Goal: Information Seeking & Learning: Learn about a topic

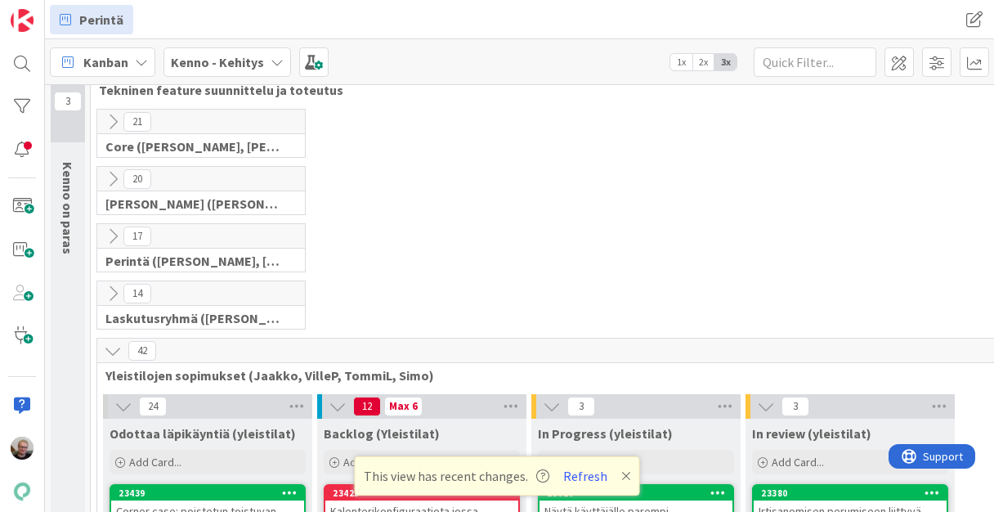
scroll to position [65, 0]
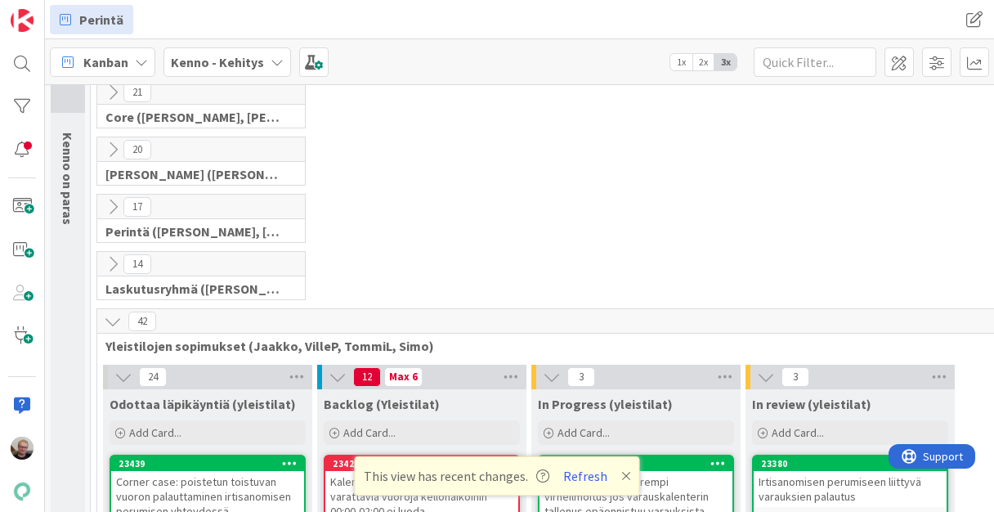
click at [118, 199] on icon at bounding box center [113, 207] width 18 height 18
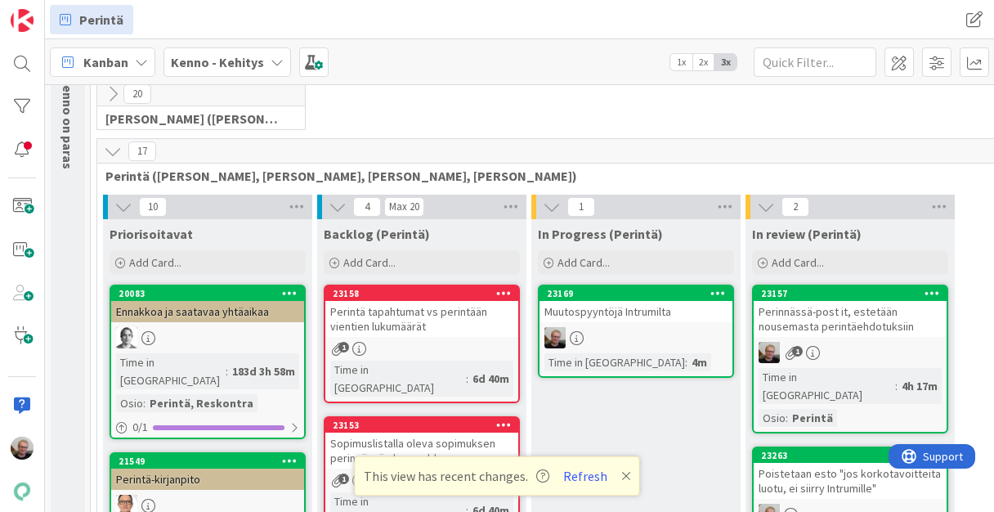
scroll to position [196, 0]
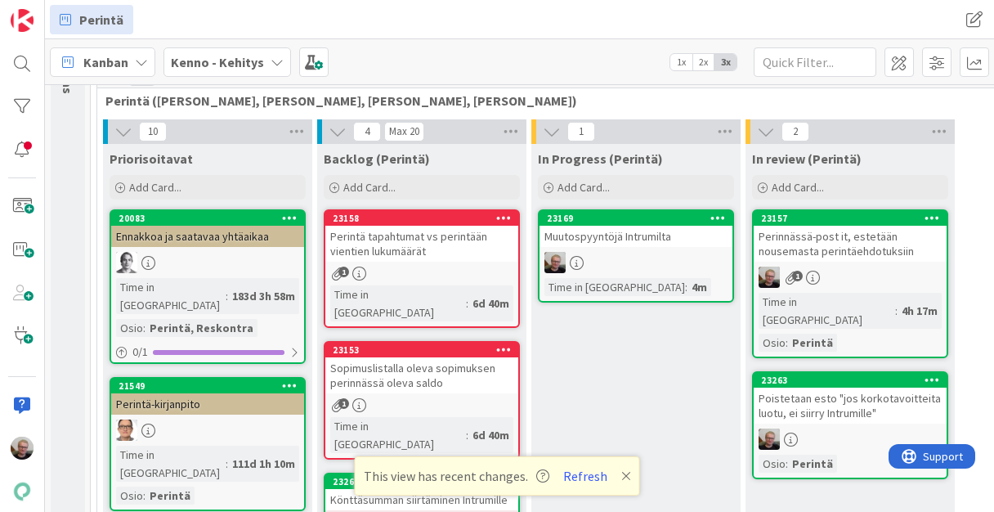
click at [582, 243] on div "Muutospyyntöjä Intrumilta" at bounding box center [636, 236] width 193 height 21
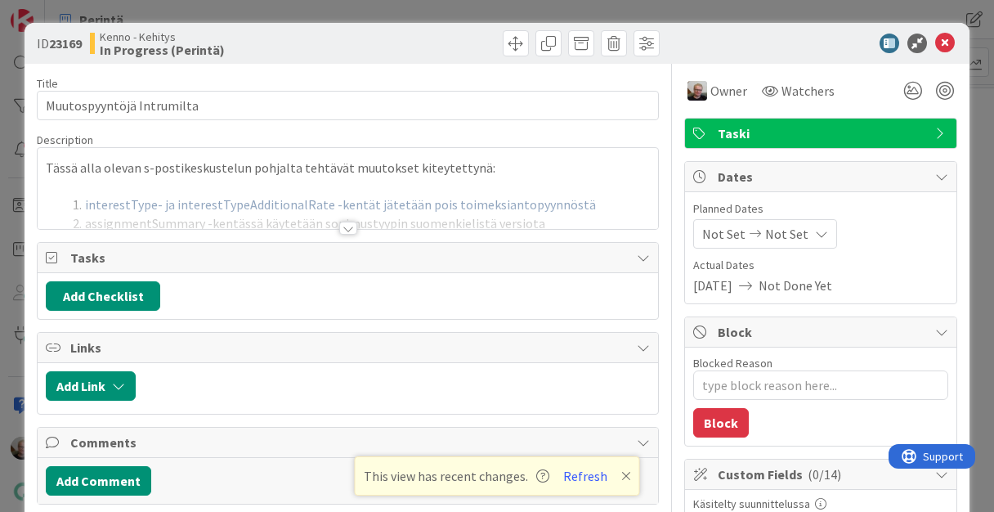
click at [280, 187] on div at bounding box center [348, 208] width 620 height 42
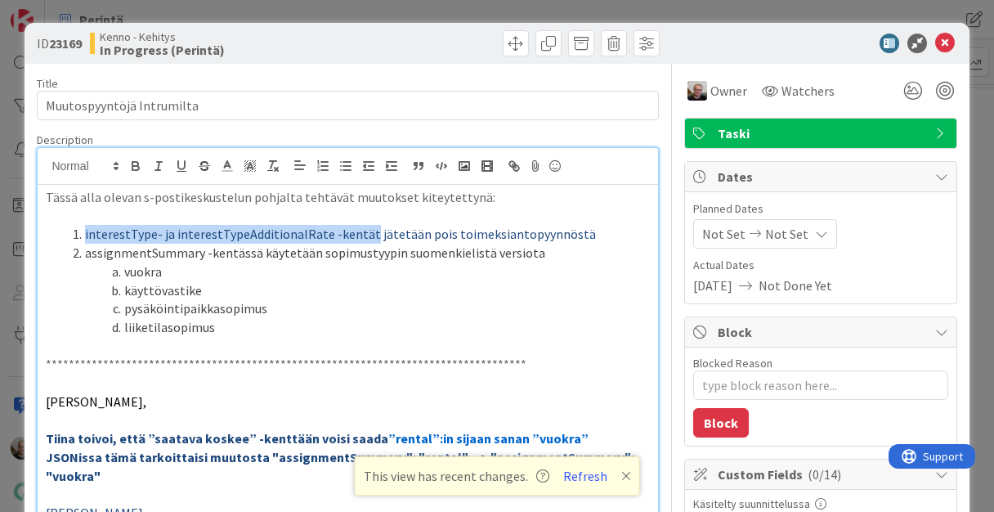
drag, startPoint x: 83, startPoint y: 233, endPoint x: 361, endPoint y: 238, distance: 278.0
click at [361, 238] on li "interestType- ja interestTypeAdditionalRate -kentät jätetään pois toimeksiantop…" at bounding box center [357, 234] width 584 height 19
copy span "interestType- ja interestTypeAdditionalRate -kentät"
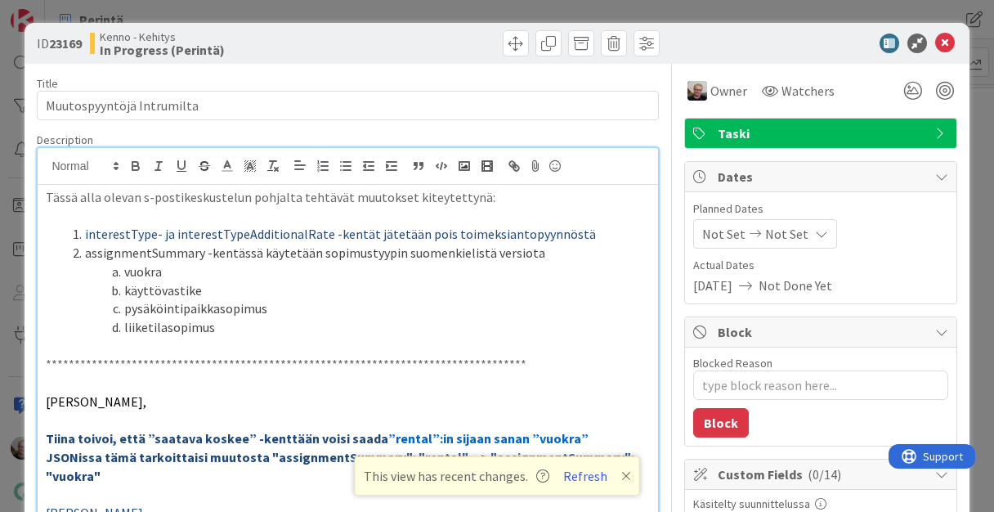
click at [168, 307] on li "pysäköintipaikkasopimus" at bounding box center [357, 308] width 584 height 19
copy li "pysäköintipaikkasopimus"
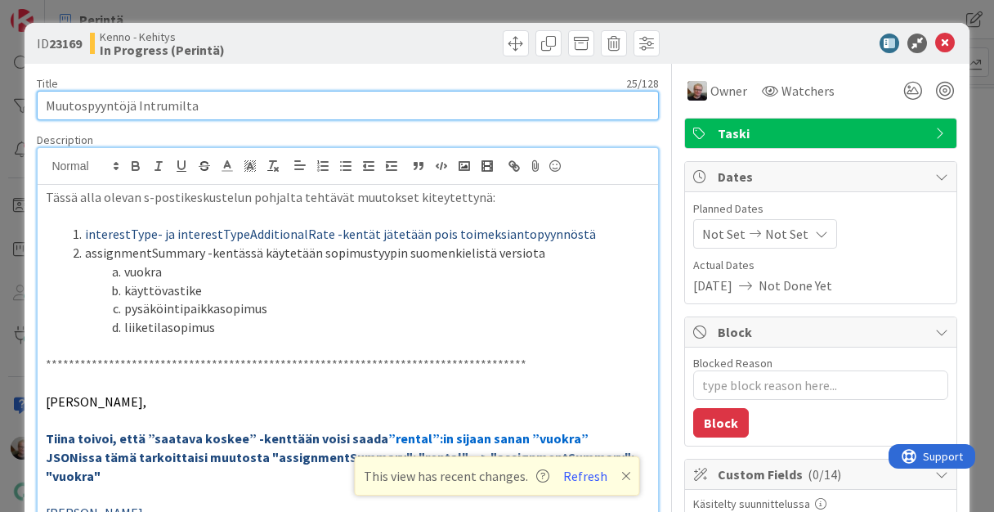
drag, startPoint x: 201, startPoint y: 107, endPoint x: 36, endPoint y: 120, distance: 165.6
click at [243, 113] on input "Muutospyyntöjä Intrumilta" at bounding box center [347, 105] width 621 height 29
click at [239, 105] on input "Muutospyyntöjä Intrumilta" at bounding box center [347, 105] width 621 height 29
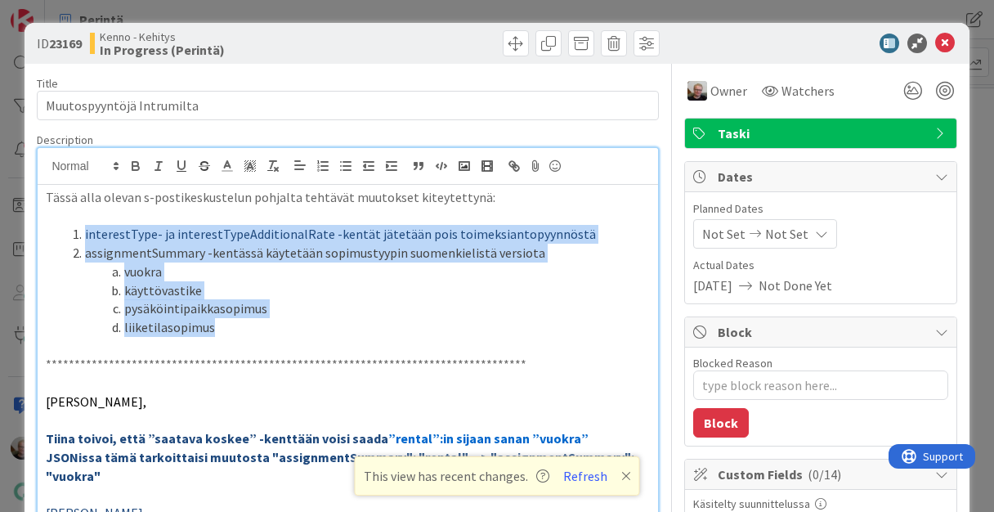
drag, startPoint x: 71, startPoint y: 231, endPoint x: 212, endPoint y: 328, distance: 171.0
click at [212, 328] on ol "interestType- ja interestTypeAdditionalRate -kentät jätetään pois toimeksiantop…" at bounding box center [347, 280] width 603 height 111
copy ol "interestType- ja interestTypeAdditionalRate -kentät jätetään pois toimeksiantop…"
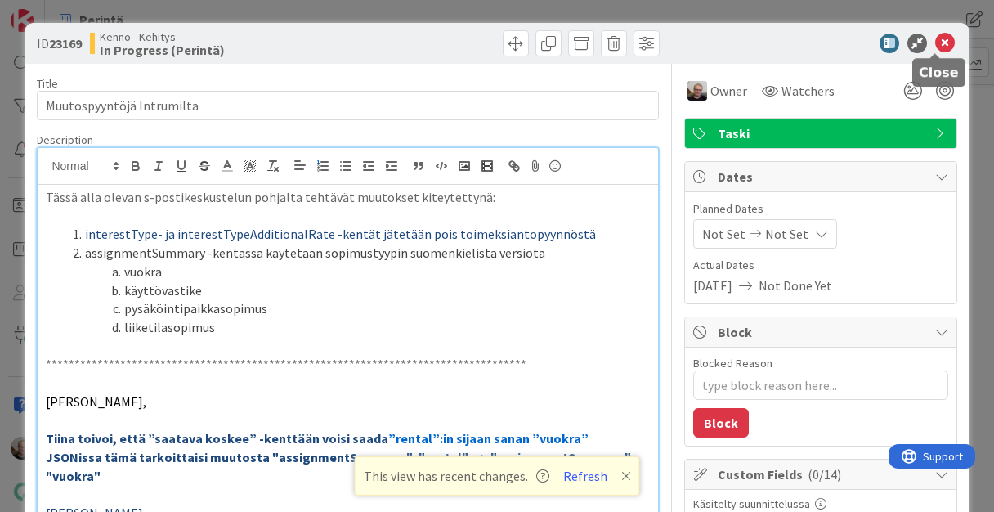
click at [935, 43] on icon at bounding box center [945, 44] width 20 height 20
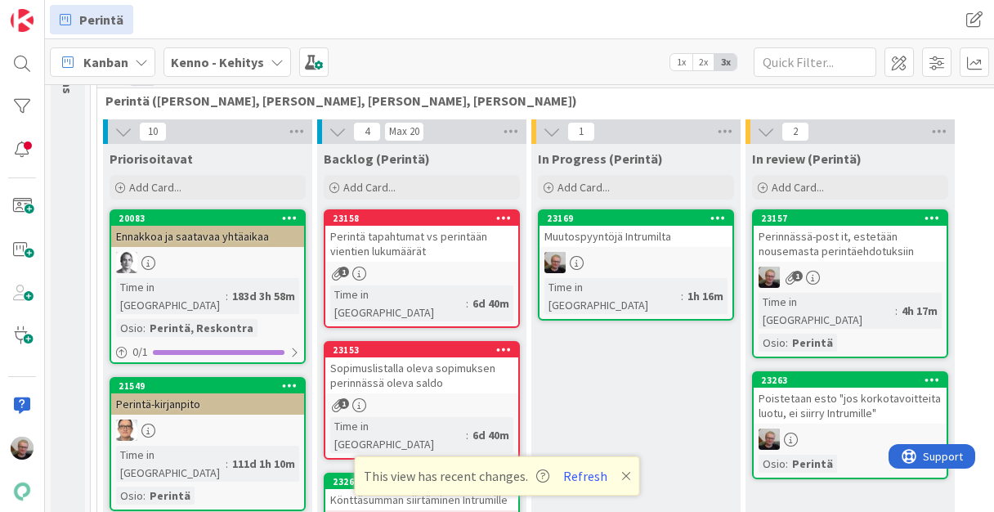
click at [843, 393] on div "Poistetaan esto "jos korkotavoitteita luotu, ei siirry Intrumille"" at bounding box center [850, 405] width 193 height 36
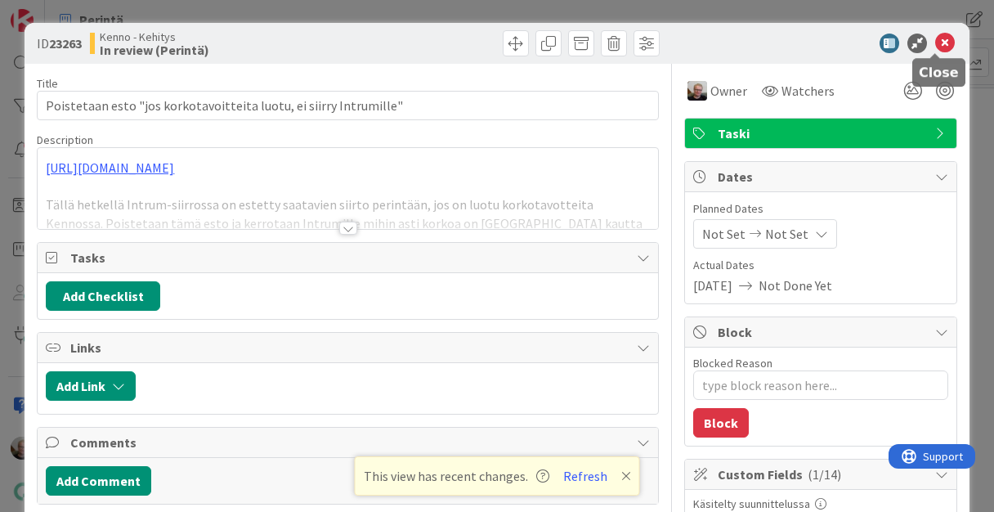
click at [938, 37] on icon at bounding box center [945, 44] width 20 height 20
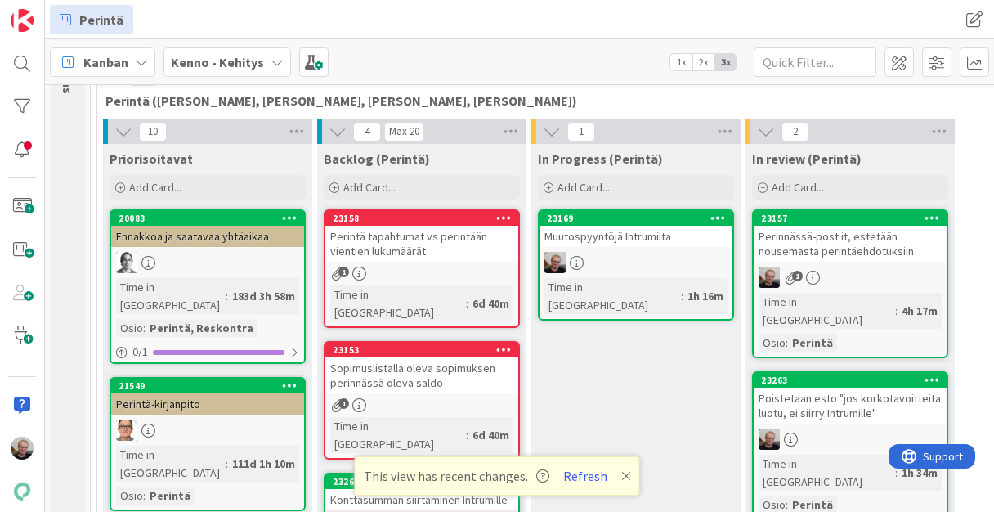
click at [629, 233] on div "Muutospyyntöjä Intrumilta" at bounding box center [636, 236] width 193 height 21
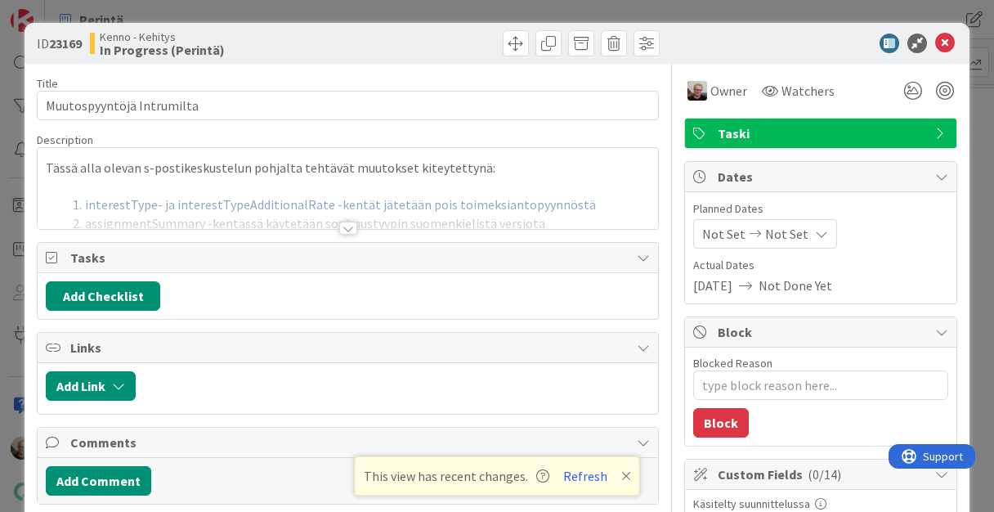
click at [43, 168] on div "**********" at bounding box center [348, 188] width 620 height 81
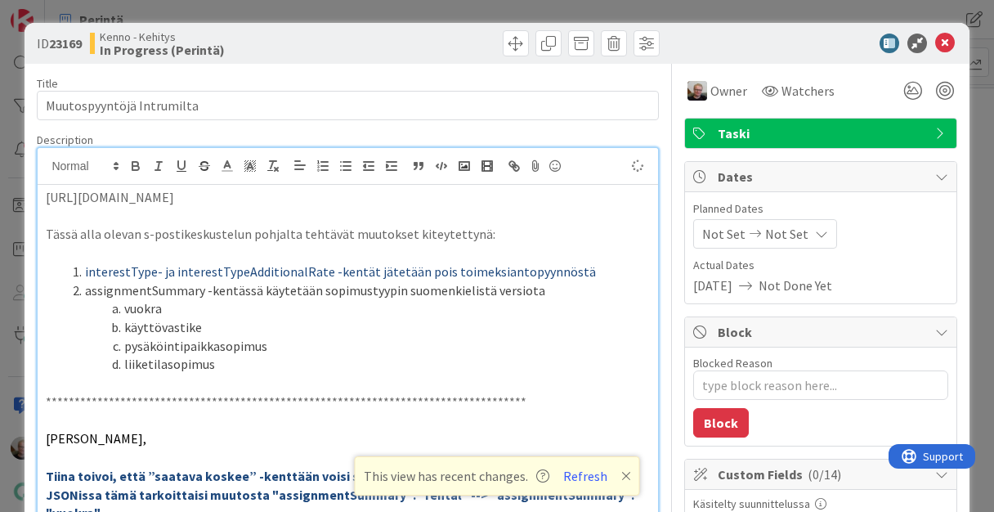
type textarea "x"
click at [938, 42] on icon at bounding box center [945, 44] width 20 height 20
